Goal: Communication & Community: Answer question/provide support

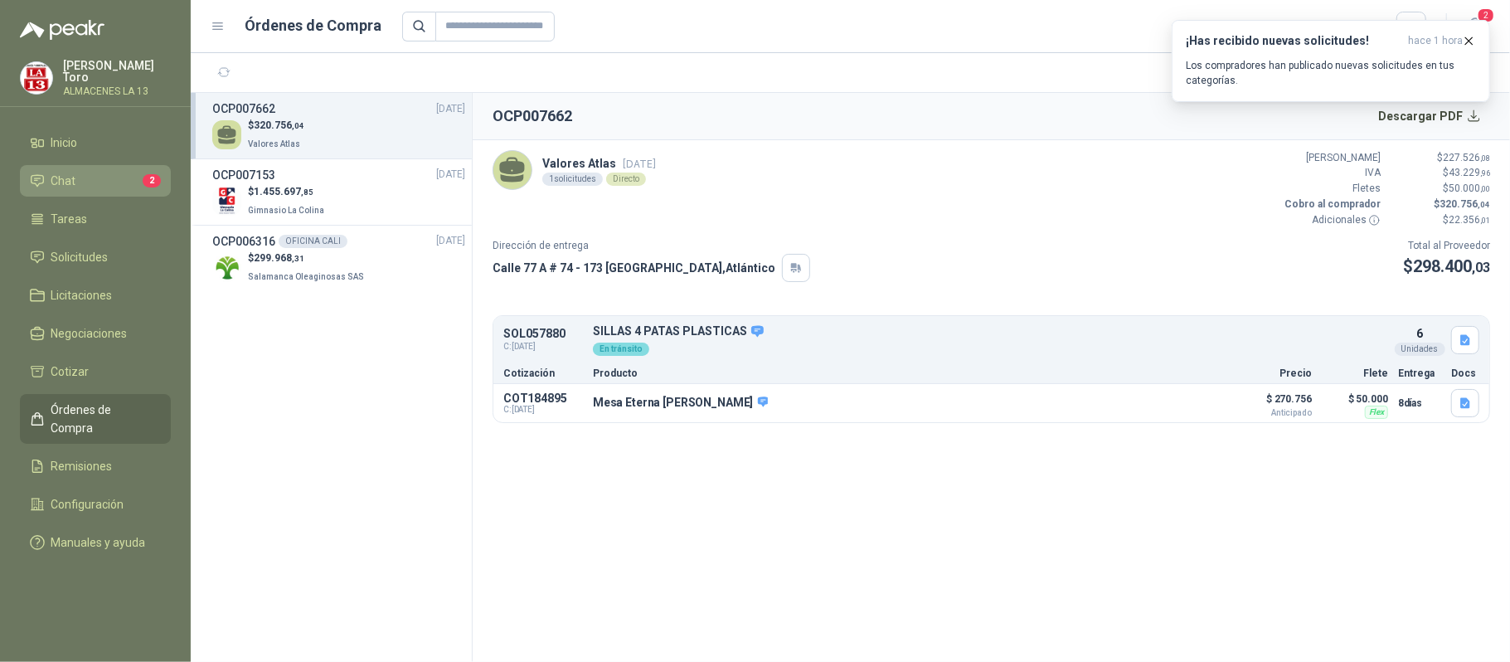
click at [131, 184] on li "Chat 2" at bounding box center [95, 181] width 131 height 18
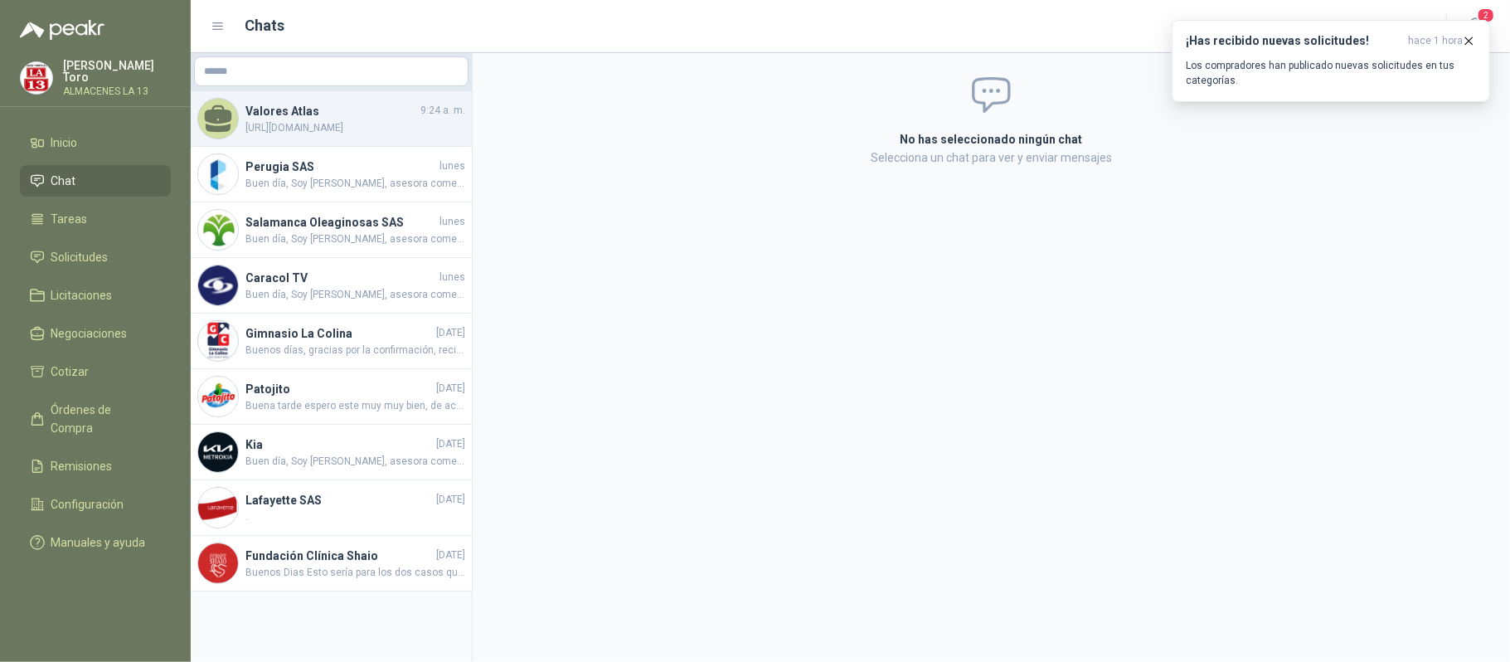
click at [380, 99] on div "Valores Atlas 9:24 a. m. [URL][DOMAIN_NAME]" at bounding box center [331, 119] width 281 height 56
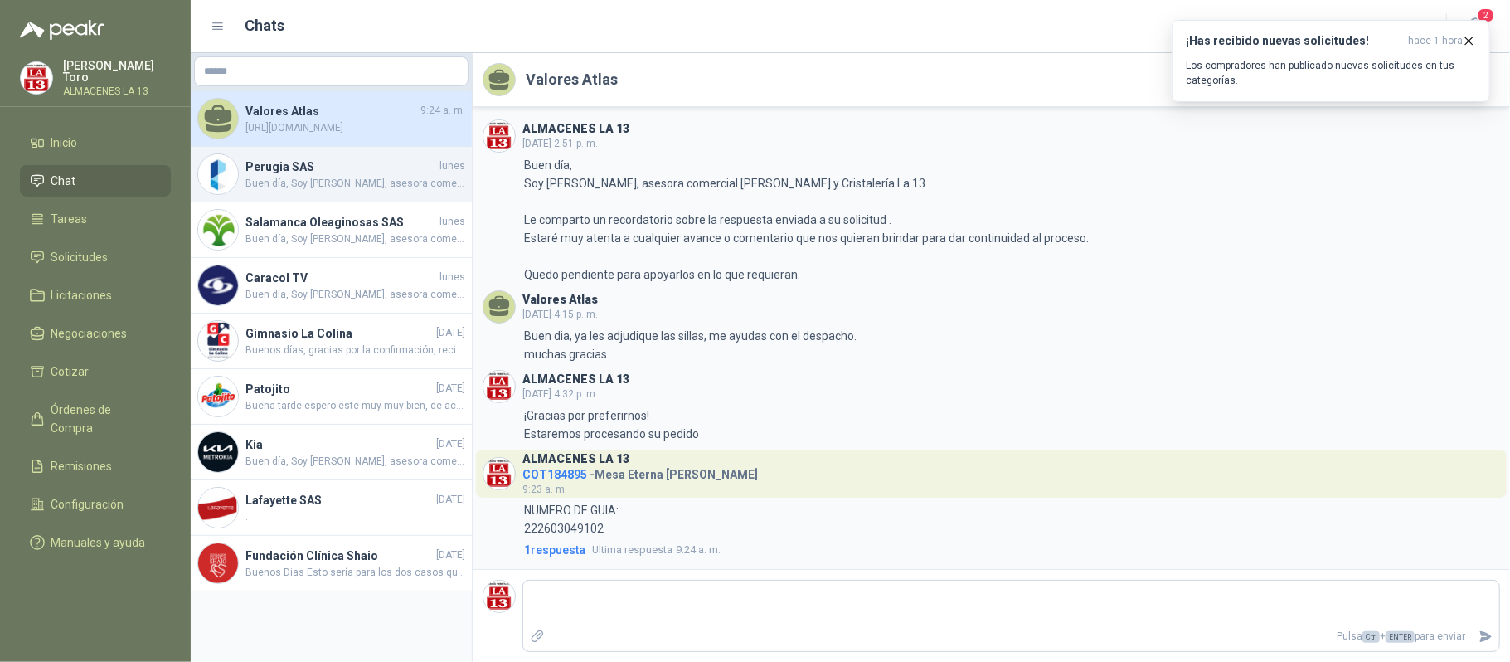
click at [390, 176] on span "Buen día, Soy [PERSON_NAME], asesora comercial [PERSON_NAME] y Cristalería La 1…" at bounding box center [355, 184] width 220 height 16
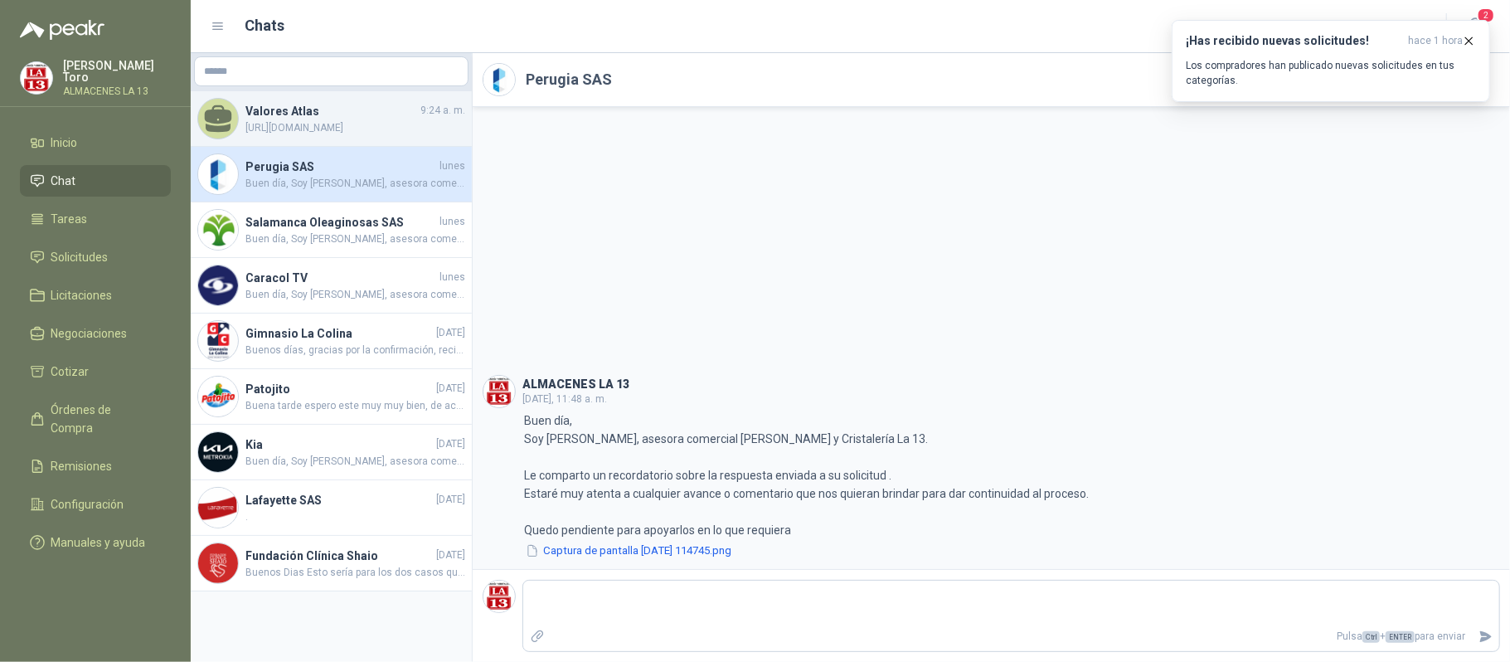
click at [325, 129] on span "[URL][DOMAIN_NAME]" at bounding box center [355, 128] width 220 height 16
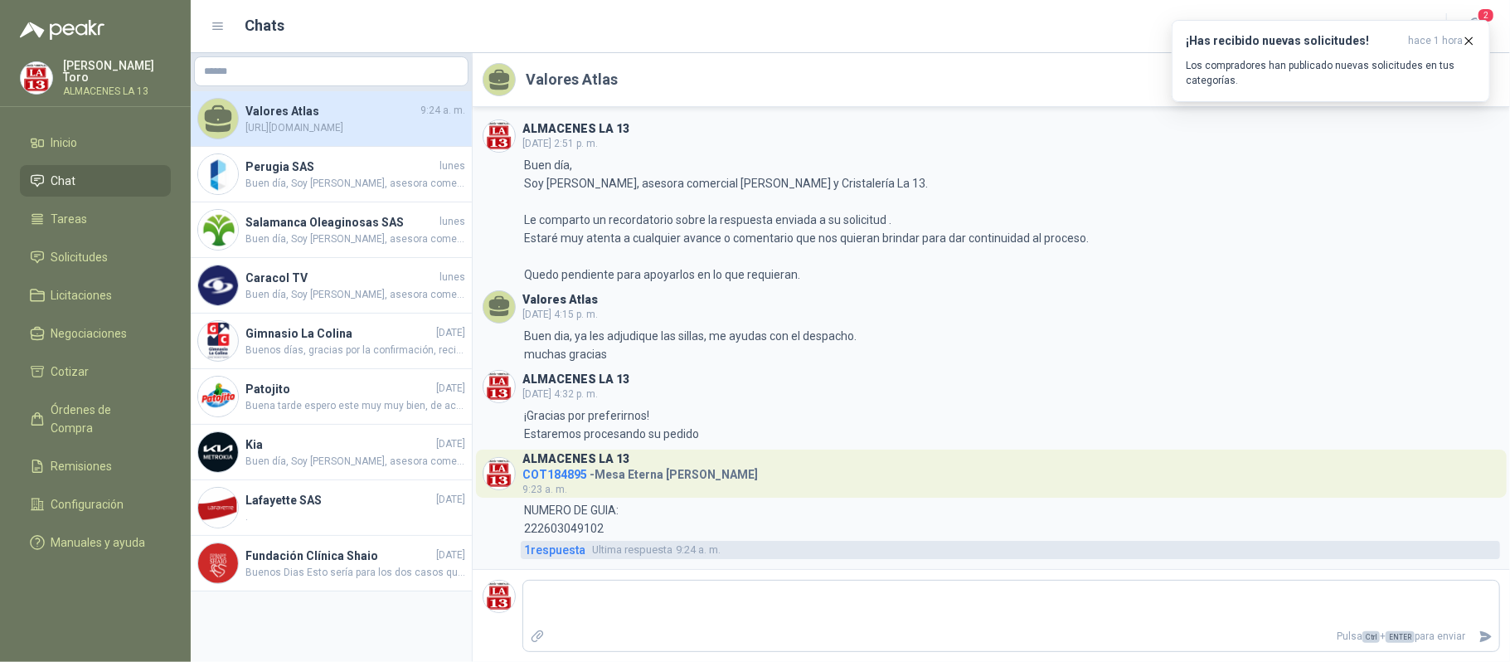
click at [544, 547] on span "1 respuesta" at bounding box center [554, 550] width 61 height 18
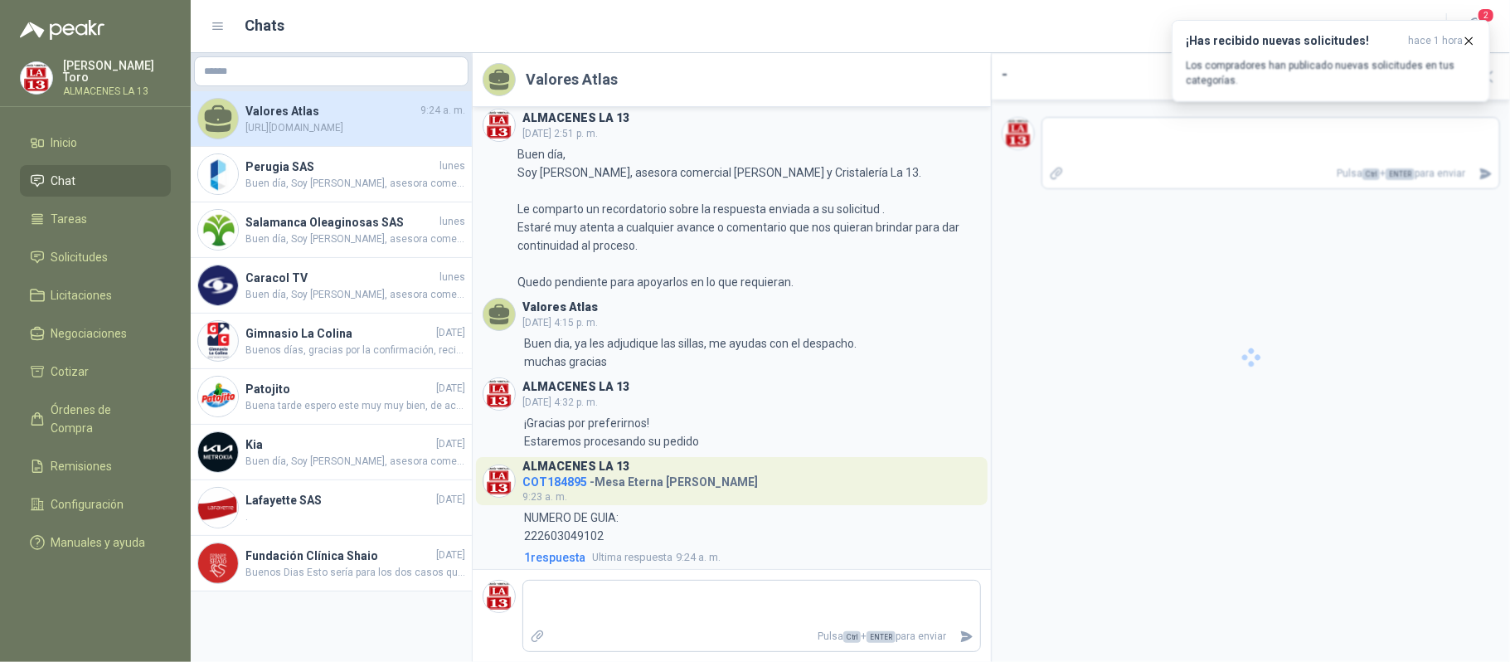
scroll to position [17, 0]
